Goal: Task Accomplishment & Management: Manage account settings

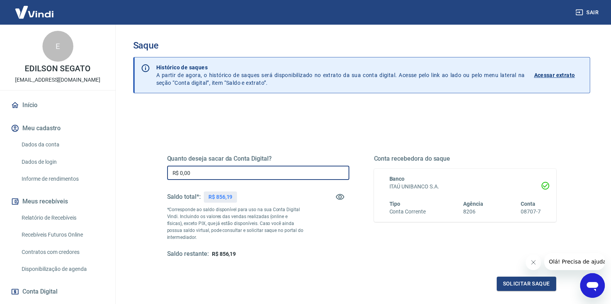
click at [212, 171] on input "R$ 0,00" at bounding box center [258, 173] width 182 height 14
type input "R$ 856,19"
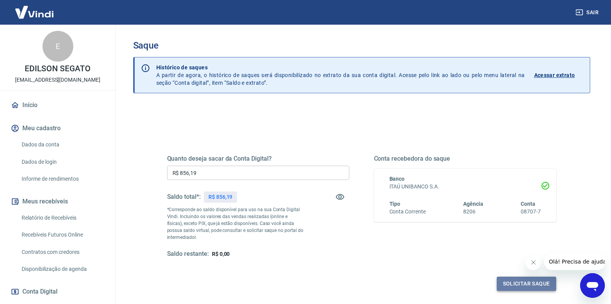
click at [529, 285] on button "Solicitar saque" at bounding box center [526, 284] width 59 height 14
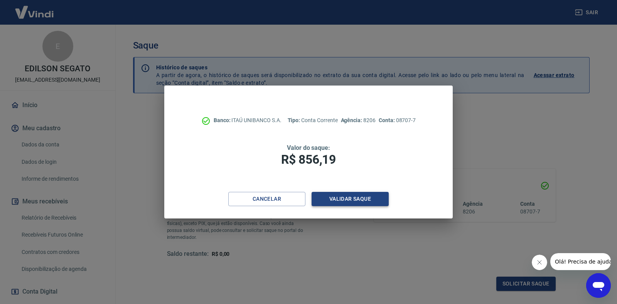
click at [347, 201] on button "Validar saque" at bounding box center [350, 199] width 77 height 14
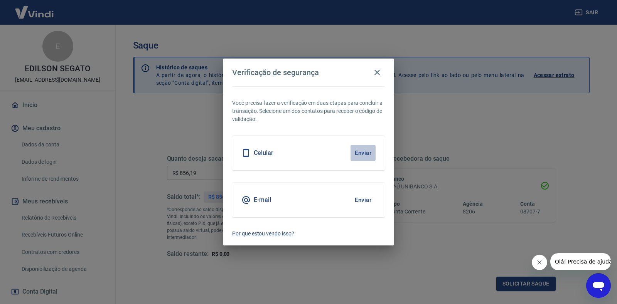
click at [357, 153] on button "Enviar" at bounding box center [363, 153] width 25 height 16
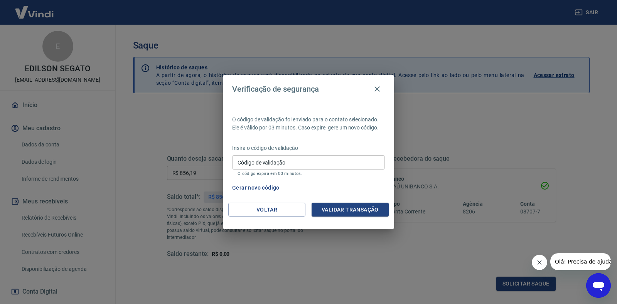
click at [310, 163] on input "Código de validação" at bounding box center [308, 163] width 153 height 14
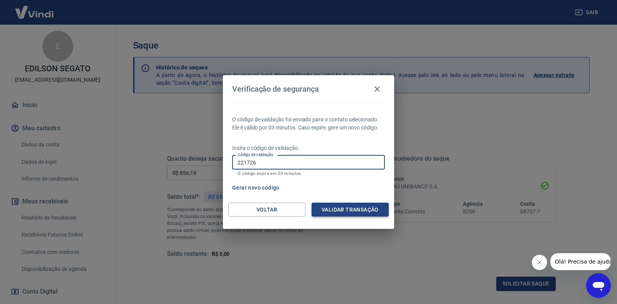
type input "221726"
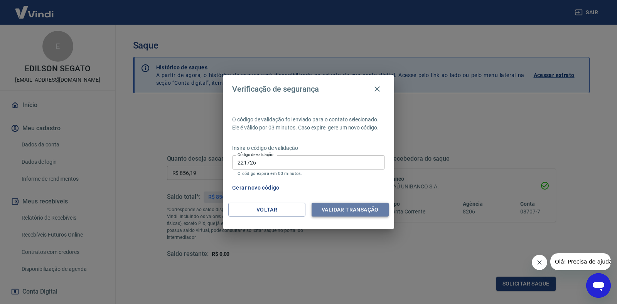
click at [343, 211] on button "Validar transação" at bounding box center [350, 210] width 77 height 14
